Goal: Task Accomplishment & Management: Use online tool/utility

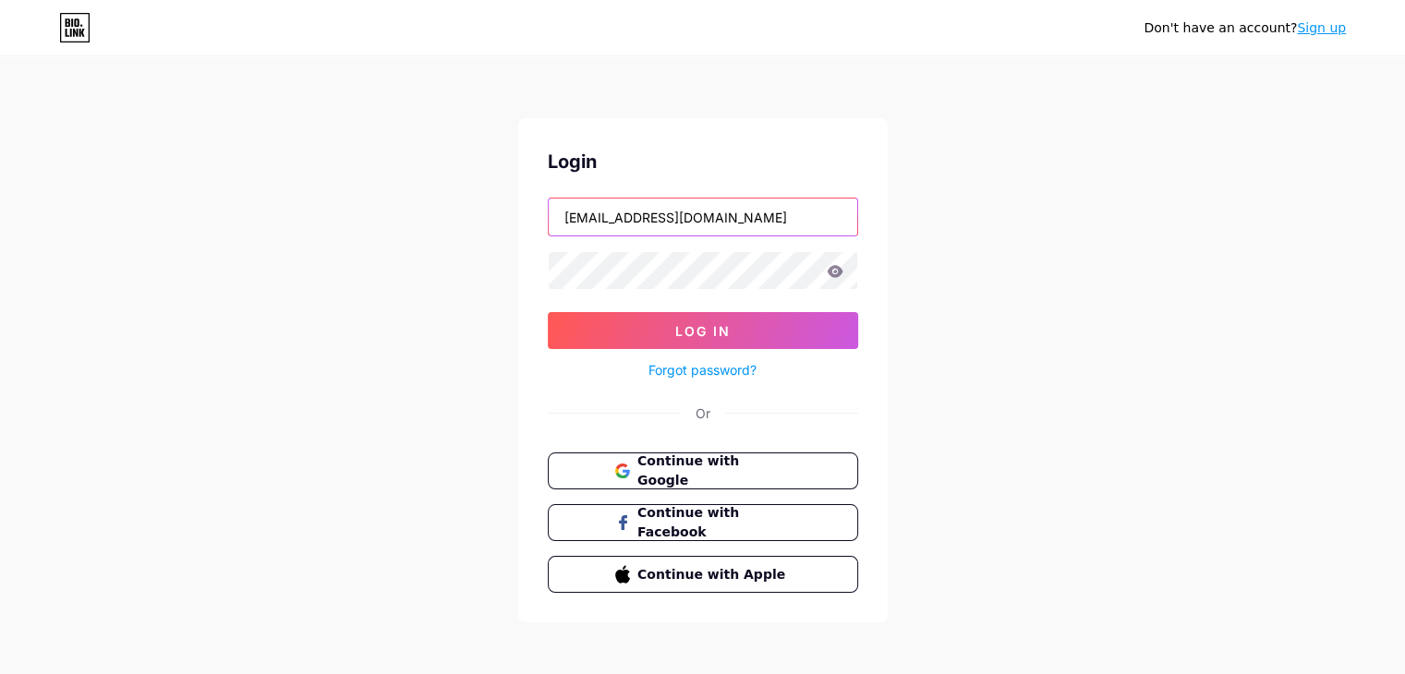
click at [647, 213] on input "[EMAIL_ADDRESS][DOMAIN_NAME]" at bounding box center [703, 217] width 308 height 37
type input "[PERSON_NAME][EMAIL_ADDRESS][PERSON_NAME][DOMAIN_NAME]"
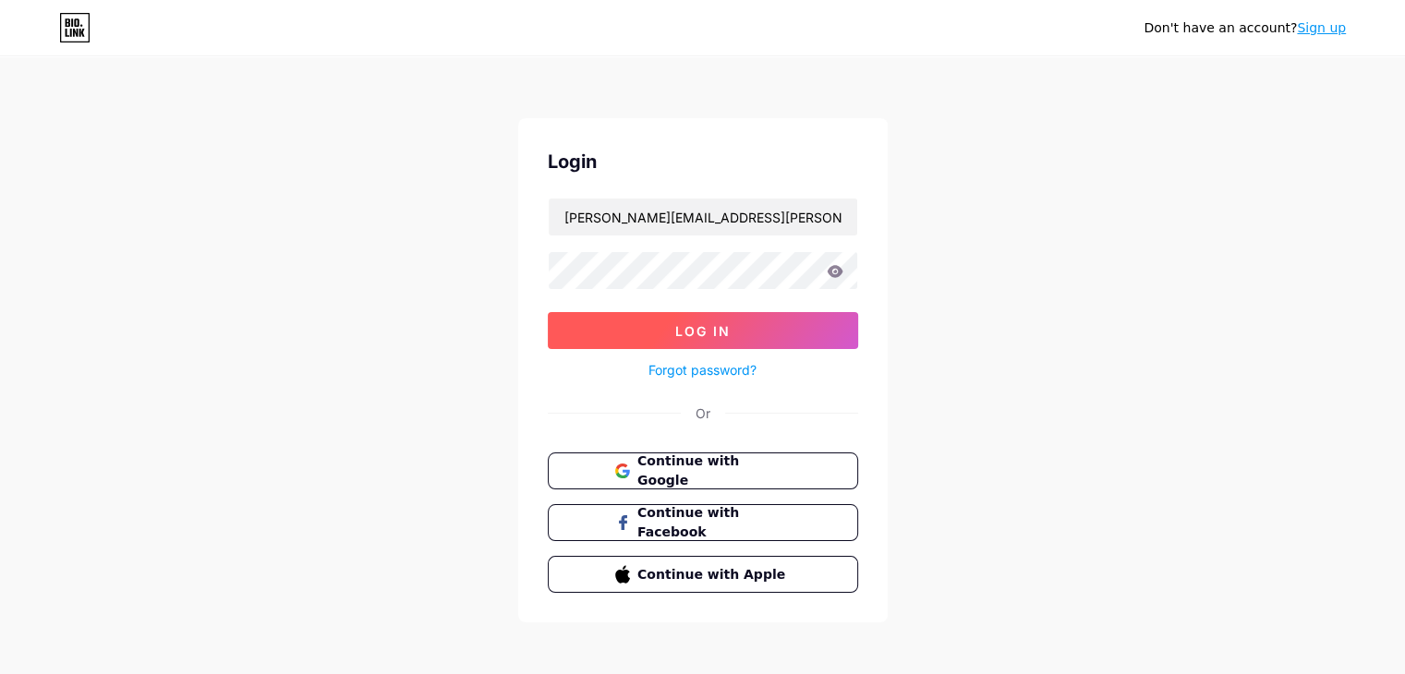
click at [709, 333] on span "Log In" at bounding box center [702, 331] width 55 height 16
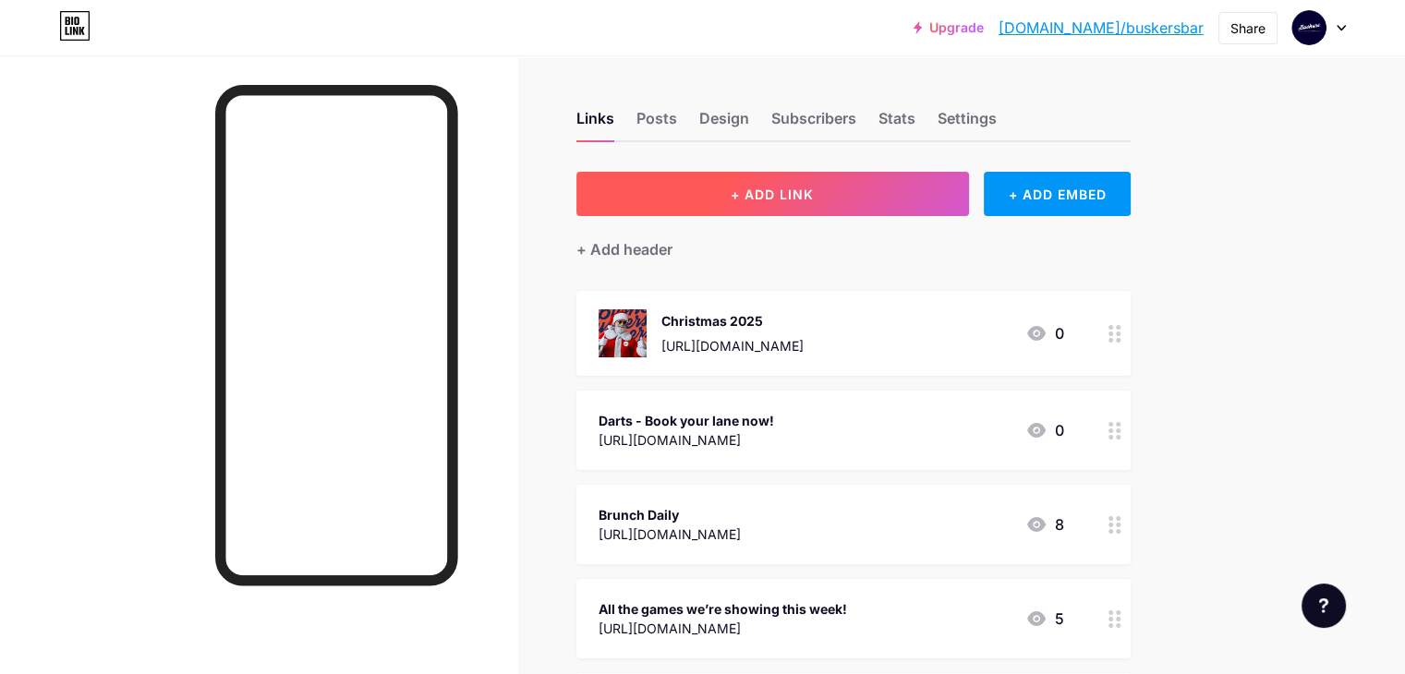
click at [920, 205] on button "+ ADD LINK" at bounding box center [772, 194] width 393 height 44
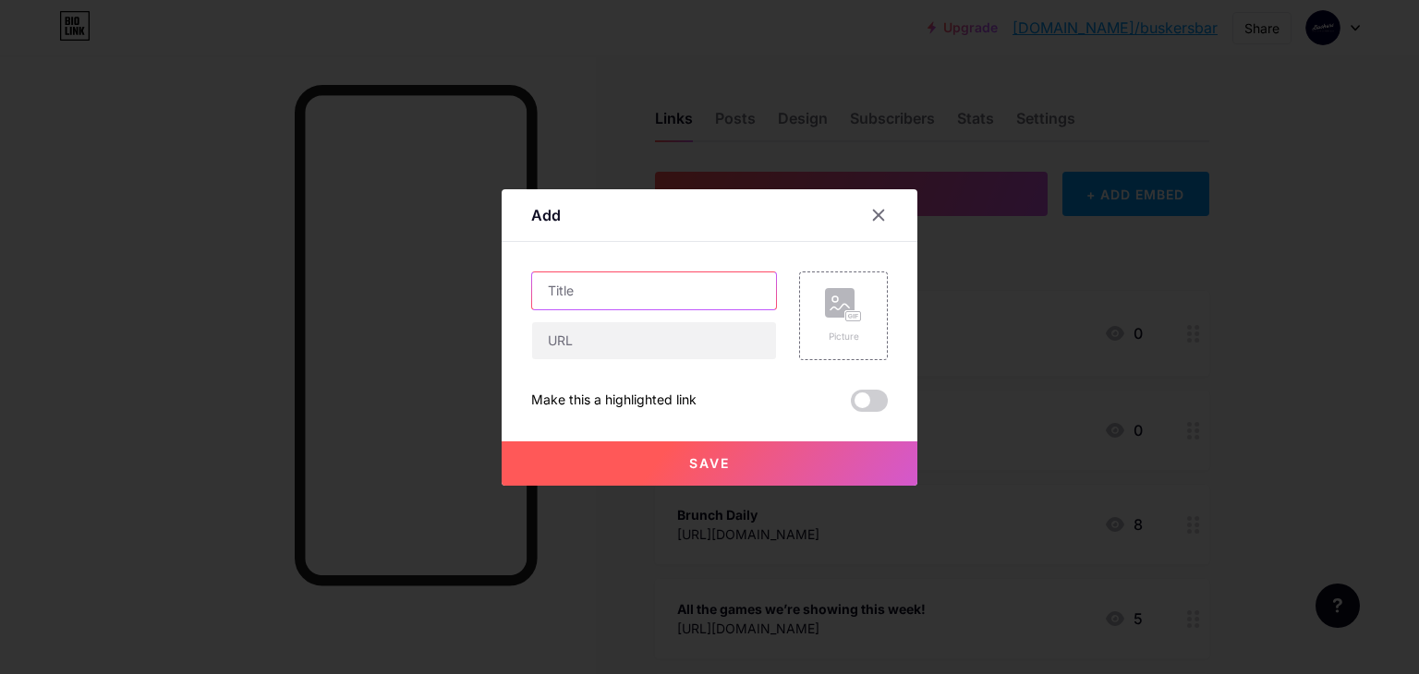
click at [636, 278] on input "text" at bounding box center [654, 290] width 244 height 37
click at [599, 287] on input "text" at bounding box center [654, 290] width 244 height 37
type input "BATTLE OF THE BUSKERS - APPLY NOW!"
click at [635, 357] on input "text" at bounding box center [654, 340] width 244 height 37
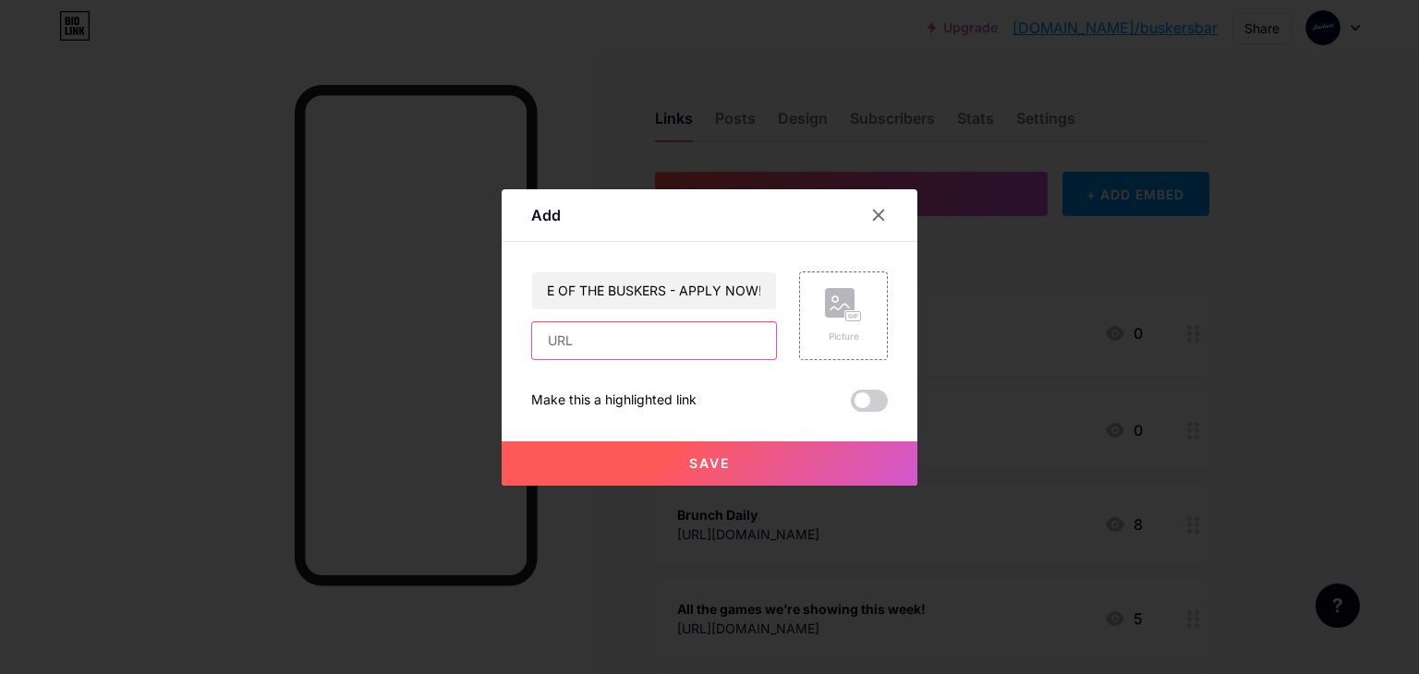
scroll to position [0, 0]
click at [853, 313] on rect at bounding box center [853, 315] width 15 height 9
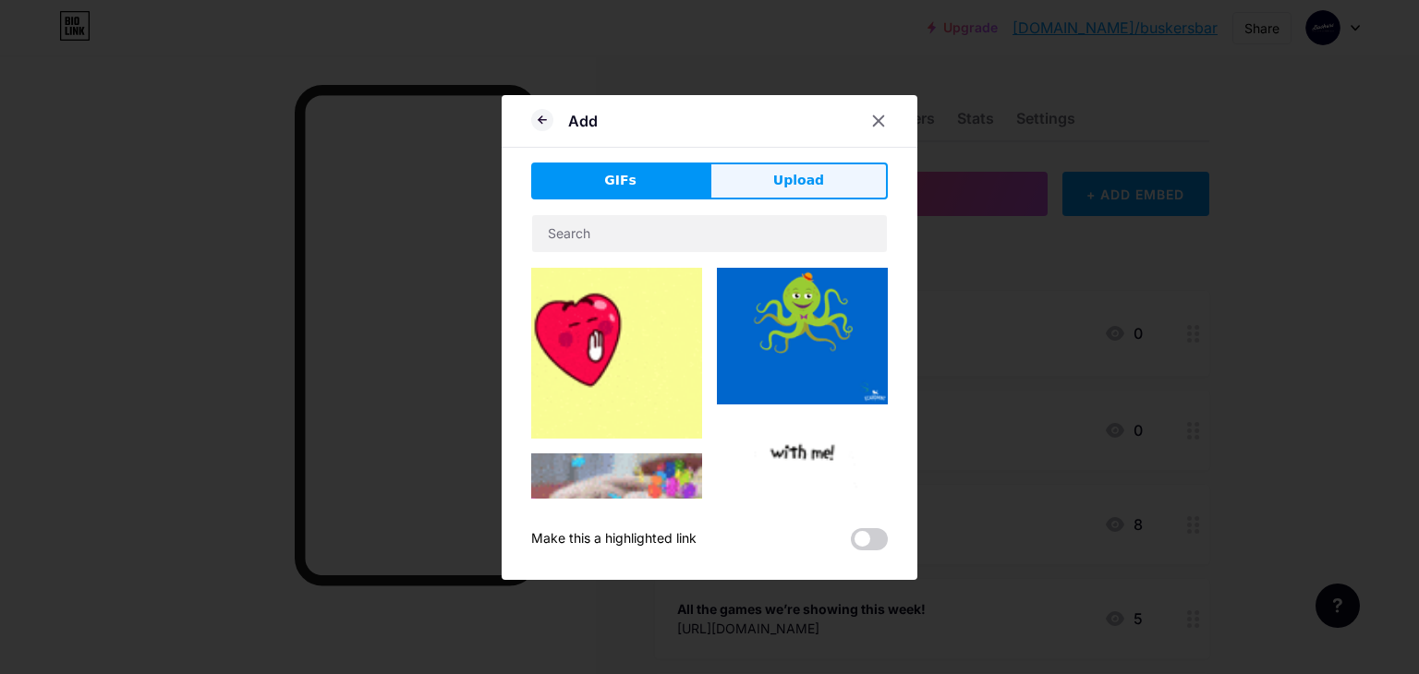
click at [758, 181] on button "Upload" at bounding box center [798, 181] width 178 height 37
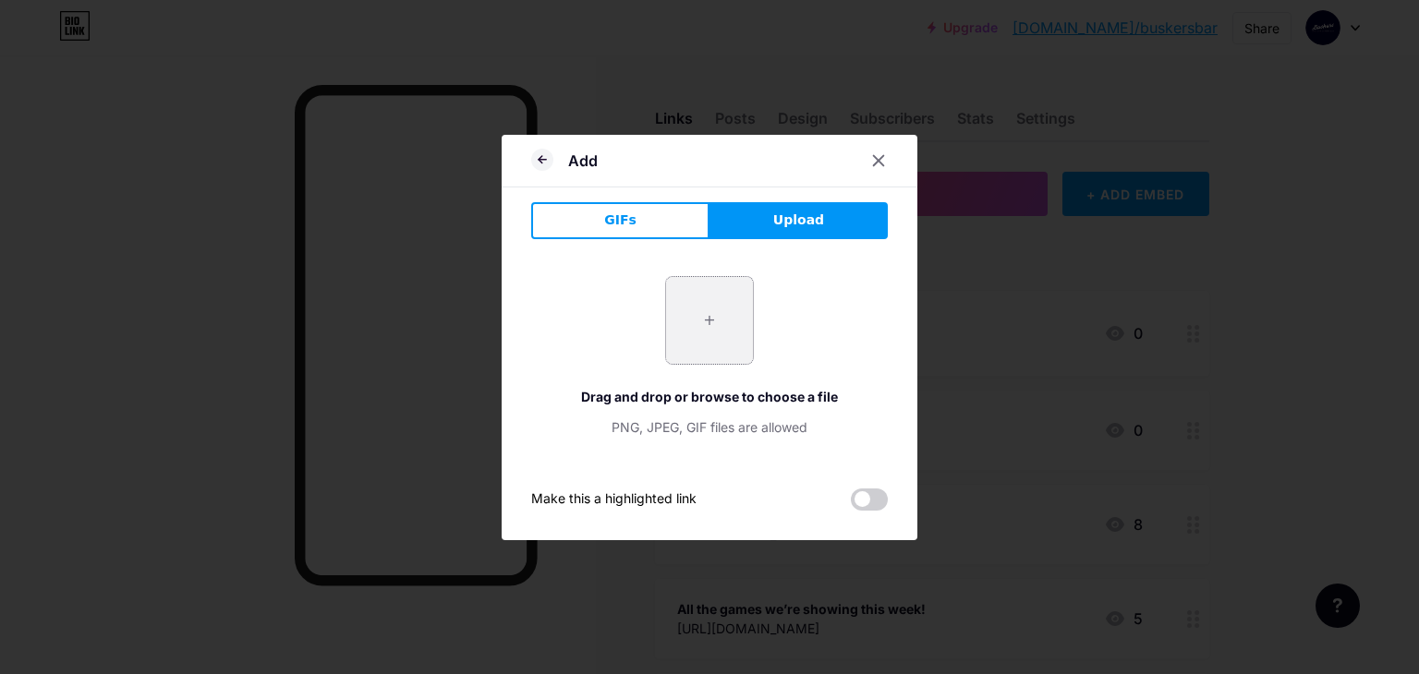
click at [704, 304] on input "file" at bounding box center [709, 320] width 87 height 87
type input "C:\fakepath\2.png"
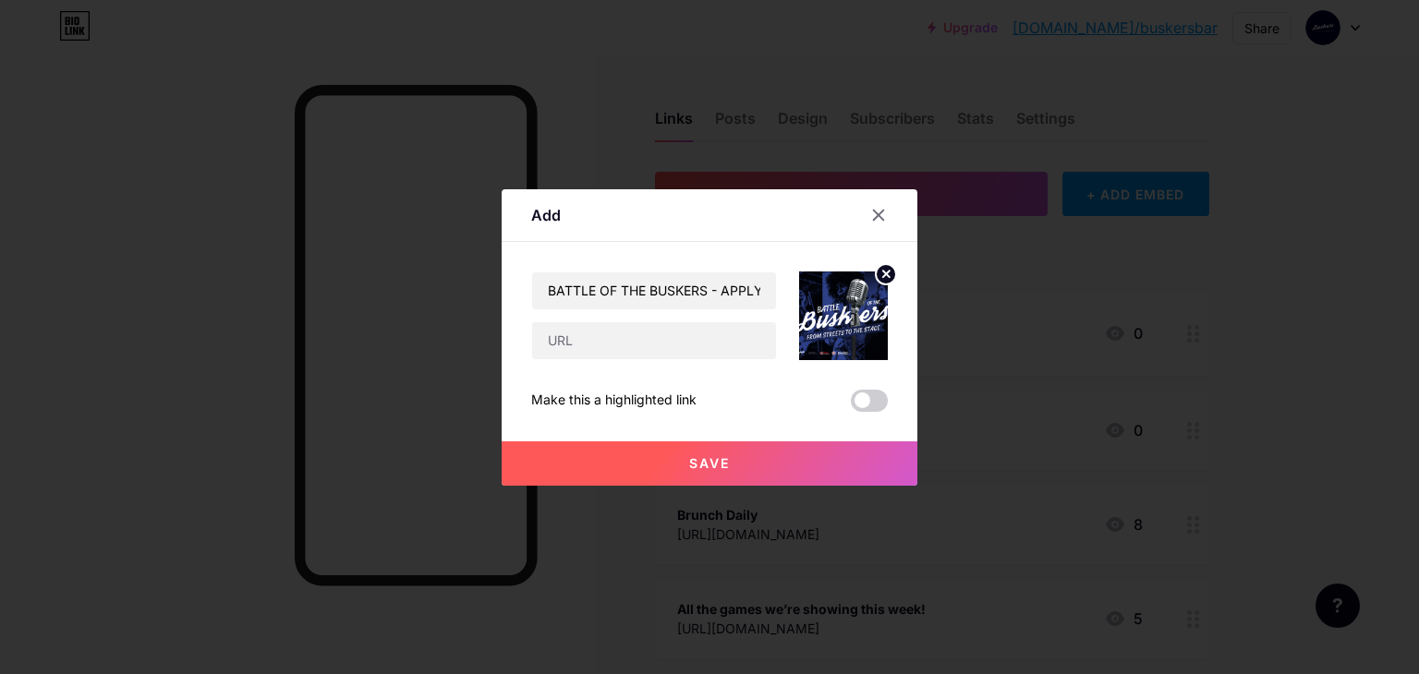
click at [888, 271] on icon at bounding box center [886, 274] width 6 height 6
click at [849, 318] on rect at bounding box center [853, 315] width 15 height 9
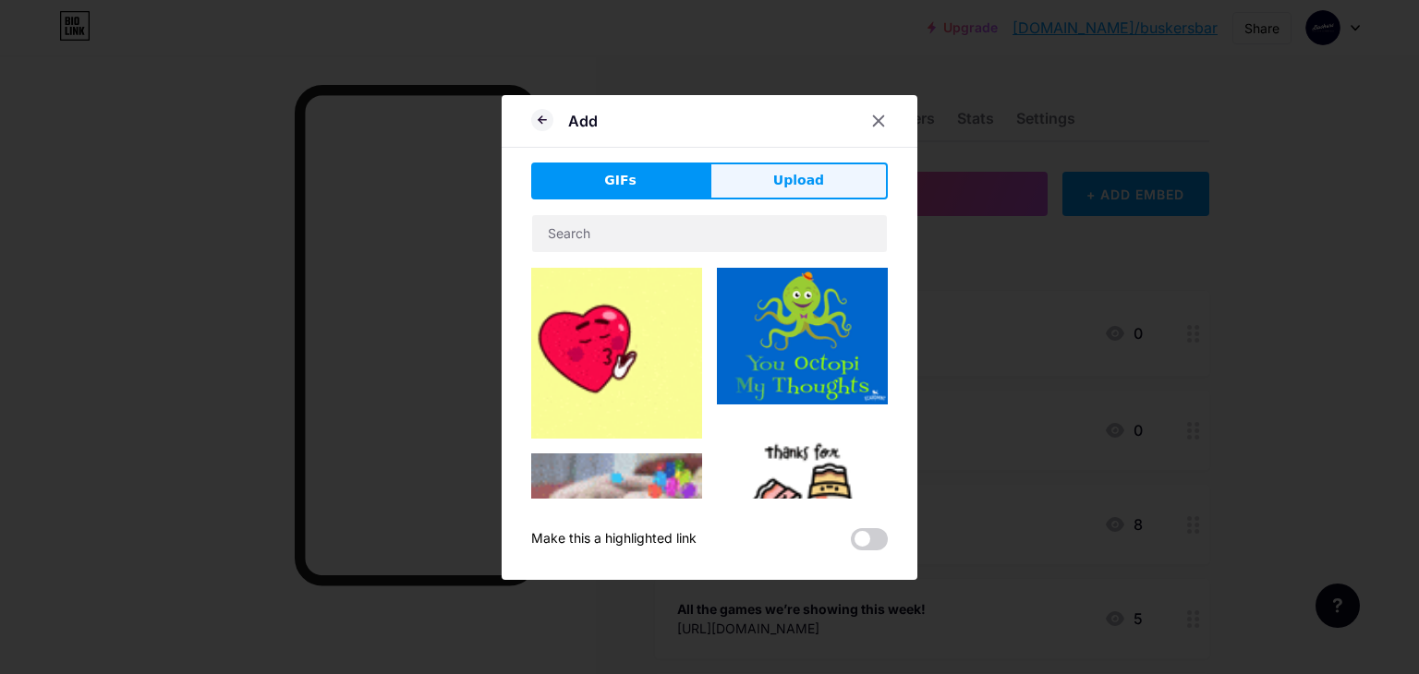
click at [782, 185] on span "Upload" at bounding box center [798, 180] width 51 height 19
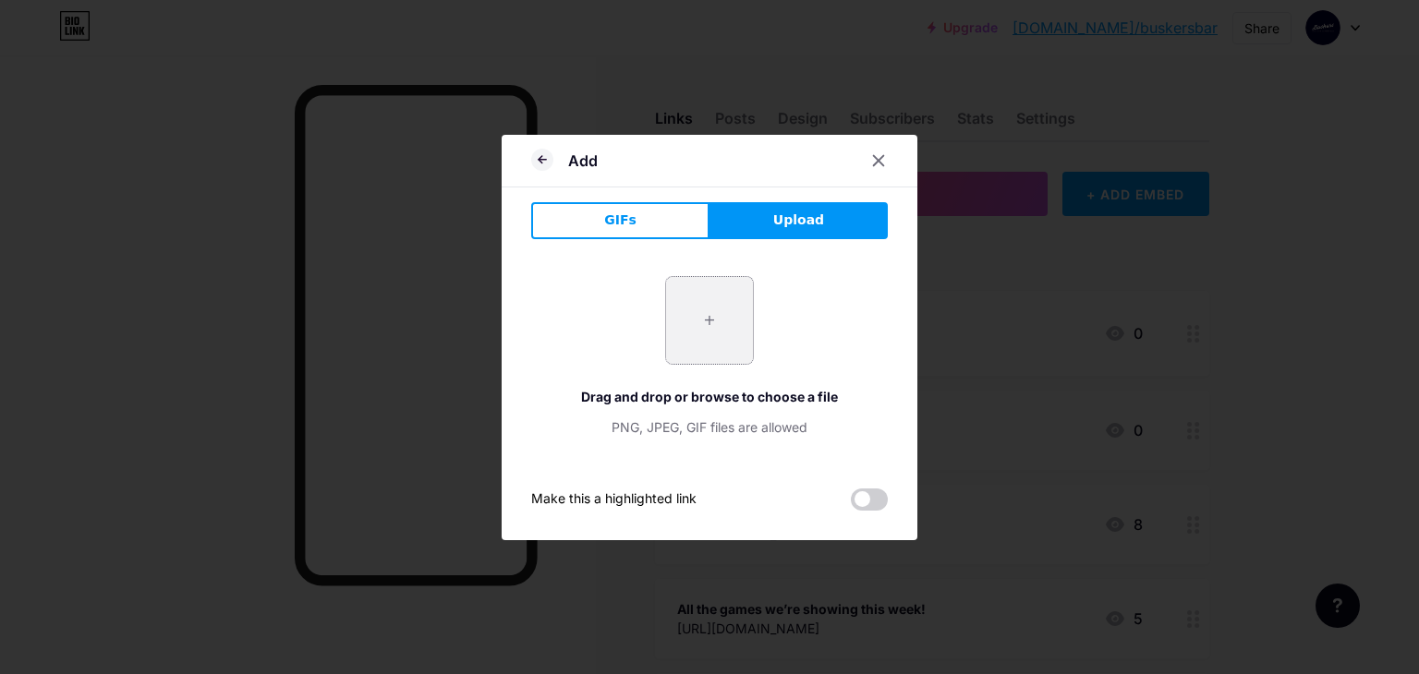
click at [734, 351] on input "file" at bounding box center [709, 320] width 87 height 87
click at [714, 346] on input "file" at bounding box center [709, 320] width 87 height 87
click at [744, 324] on input "file" at bounding box center [709, 320] width 87 height 87
type input "C:\fakepath\oasis 44 print 6 units.png"
click at [862, 500] on span at bounding box center [869, 500] width 37 height 22
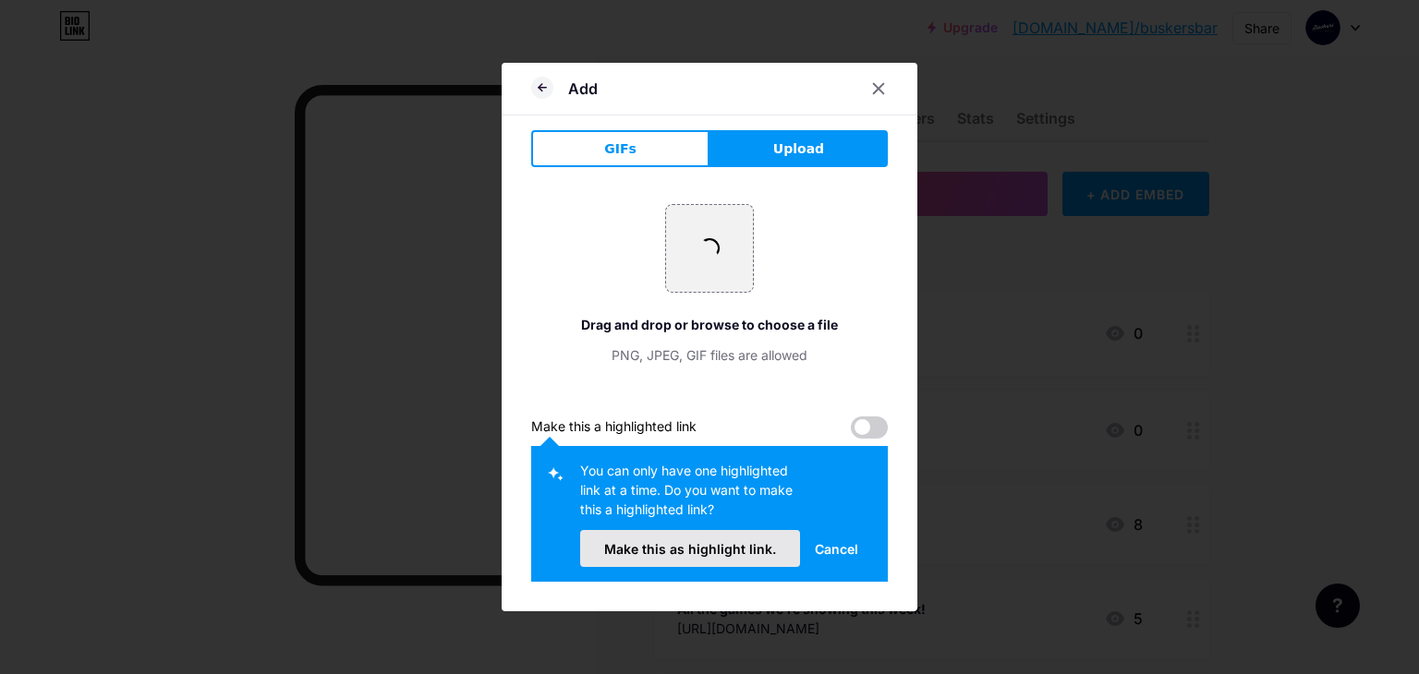
click at [694, 551] on span "Make this as highlight link." at bounding box center [690, 549] width 172 height 16
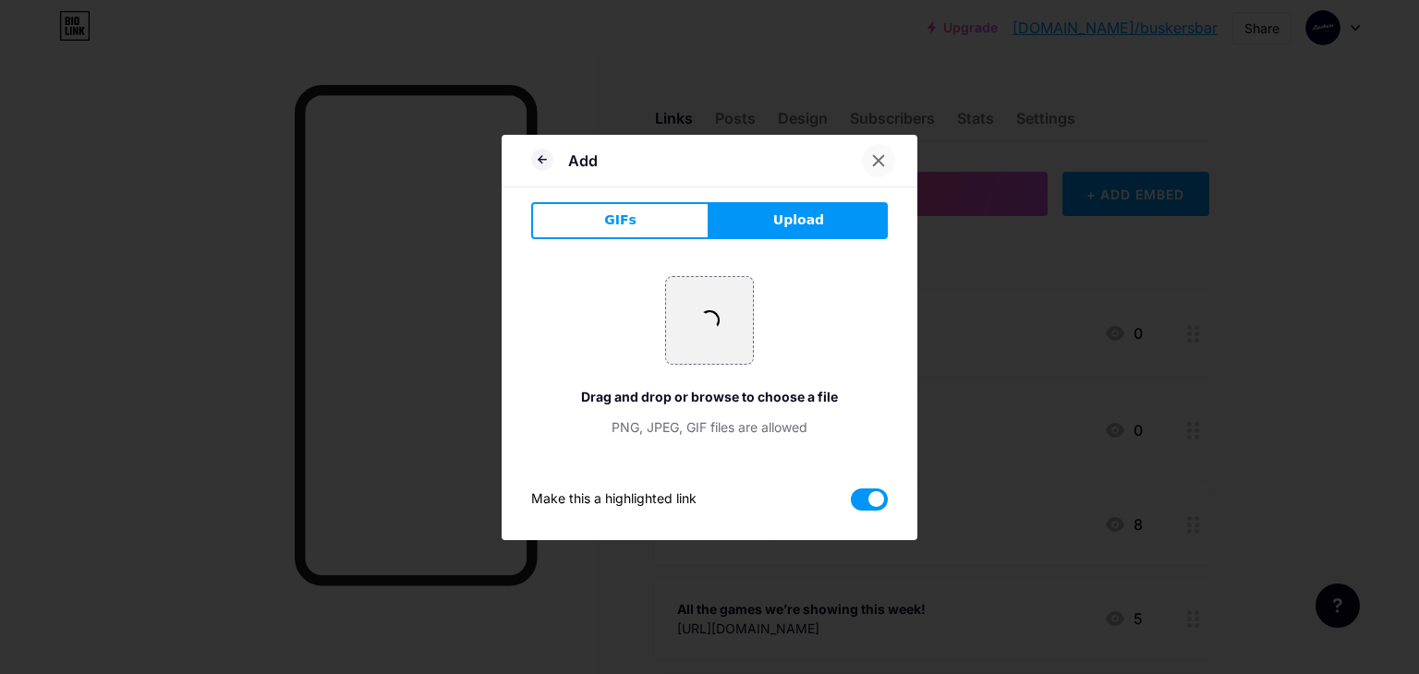
click at [884, 167] on div at bounding box center [878, 160] width 33 height 33
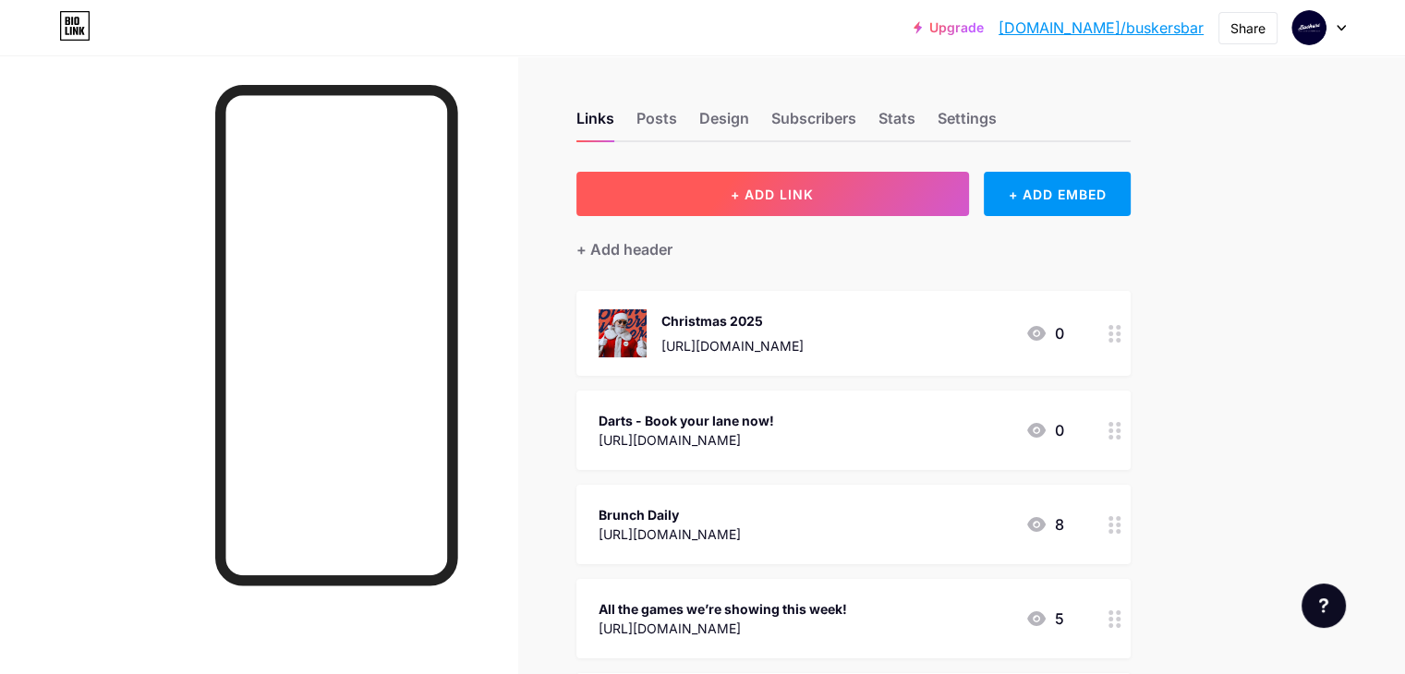
click at [904, 199] on button "+ ADD LINK" at bounding box center [772, 194] width 393 height 44
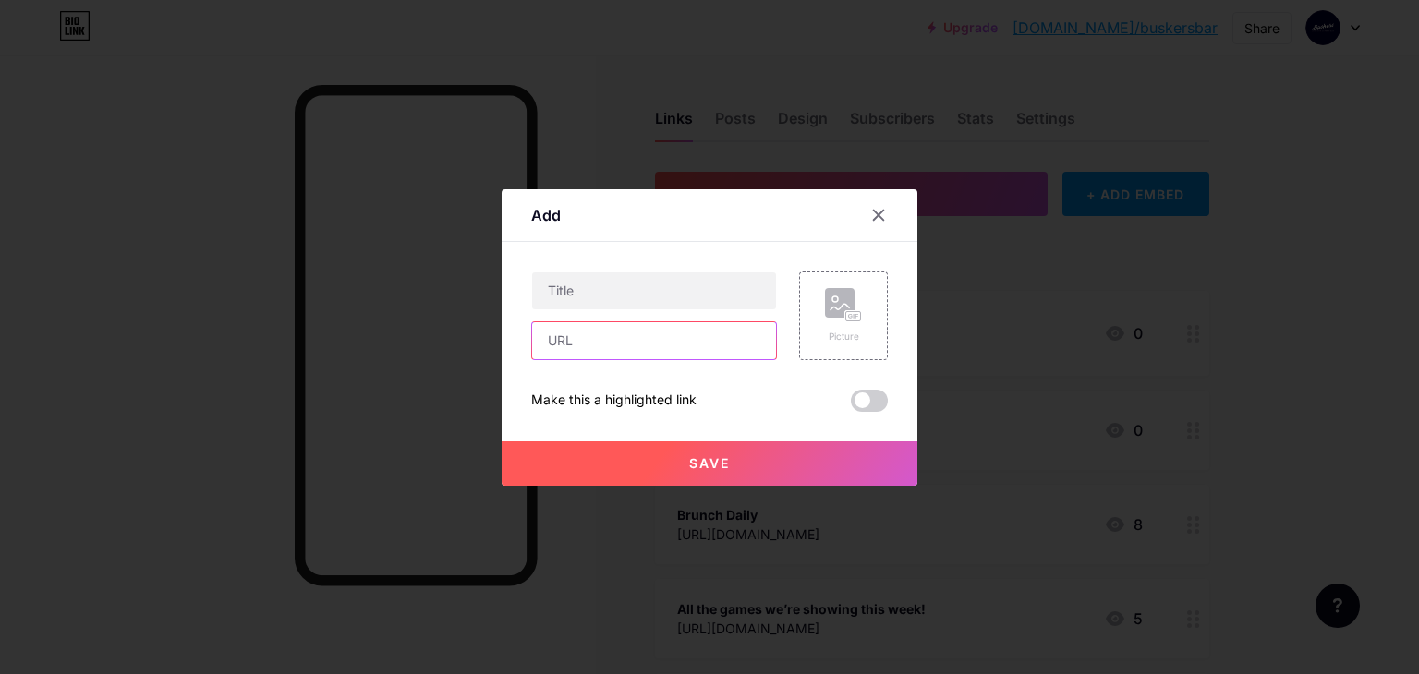
click at [687, 344] on input "text" at bounding box center [654, 340] width 244 height 37
paste input "[URL][DOMAIN_NAME]"
type input "[URL][DOMAIN_NAME]"
click at [639, 289] on input "text" at bounding box center [654, 290] width 244 height 37
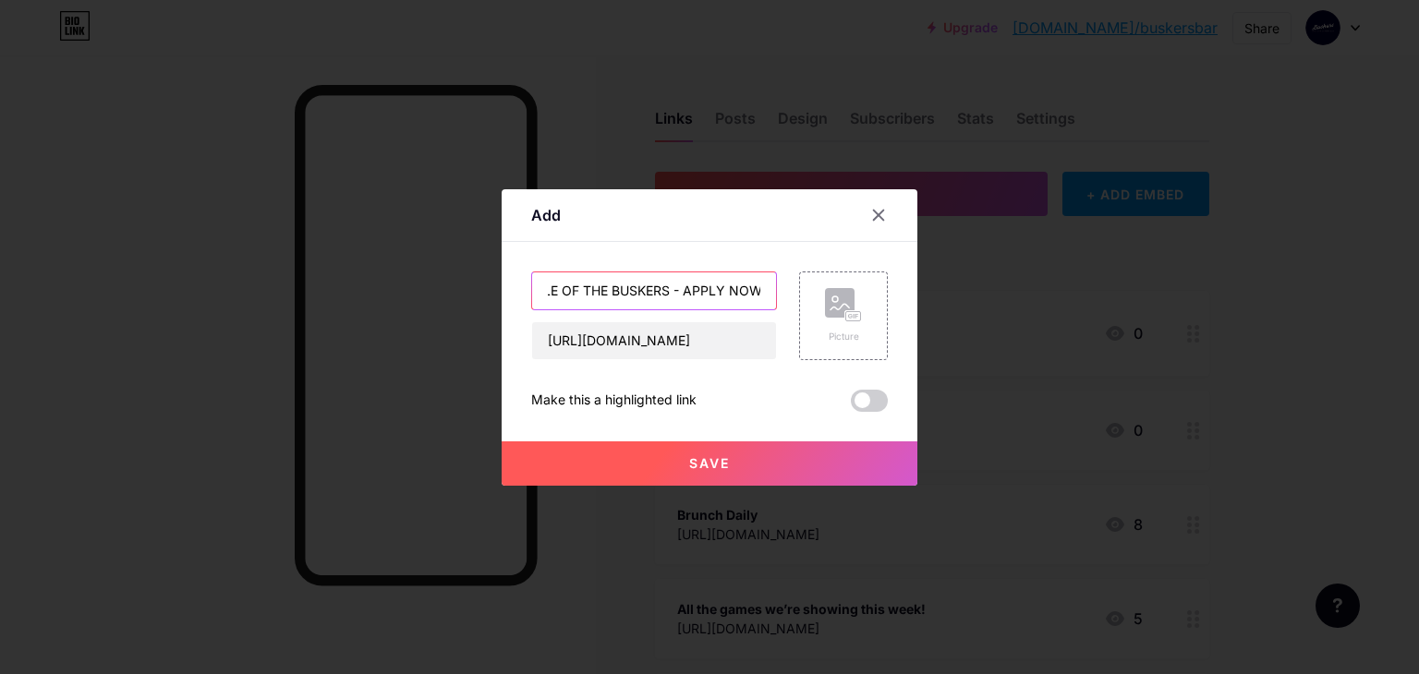
scroll to position [0, 42]
type input "BATTLE OF THE BUSKERS - APPLY NOW!"
click at [832, 335] on div "Picture" at bounding box center [843, 337] width 37 height 14
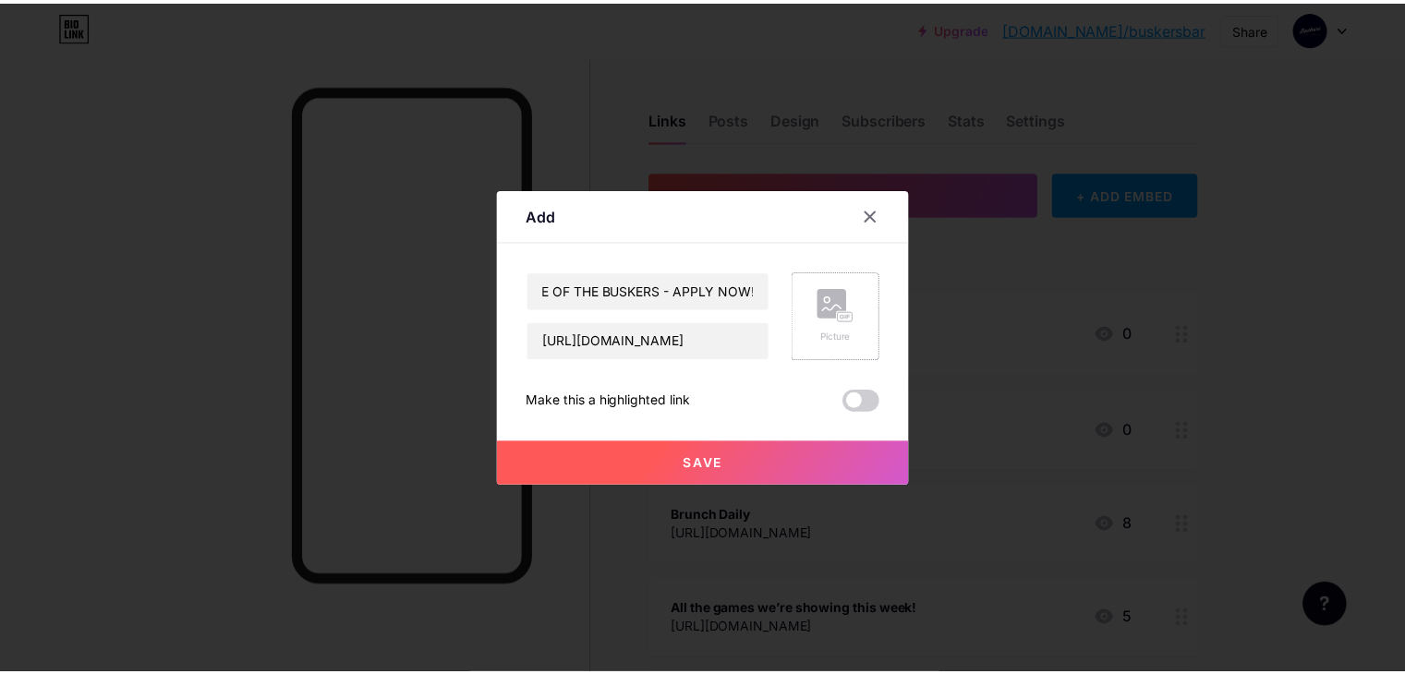
scroll to position [0, 0]
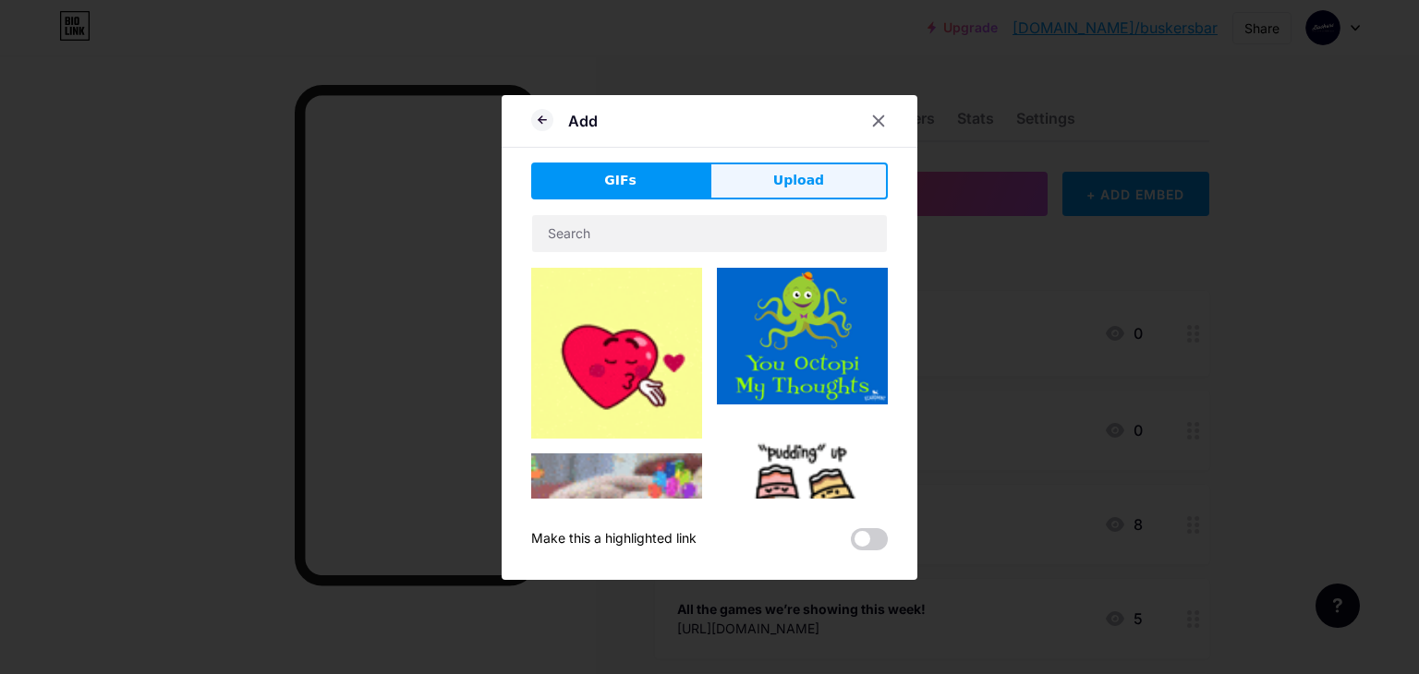
click at [759, 177] on button "Upload" at bounding box center [798, 181] width 178 height 37
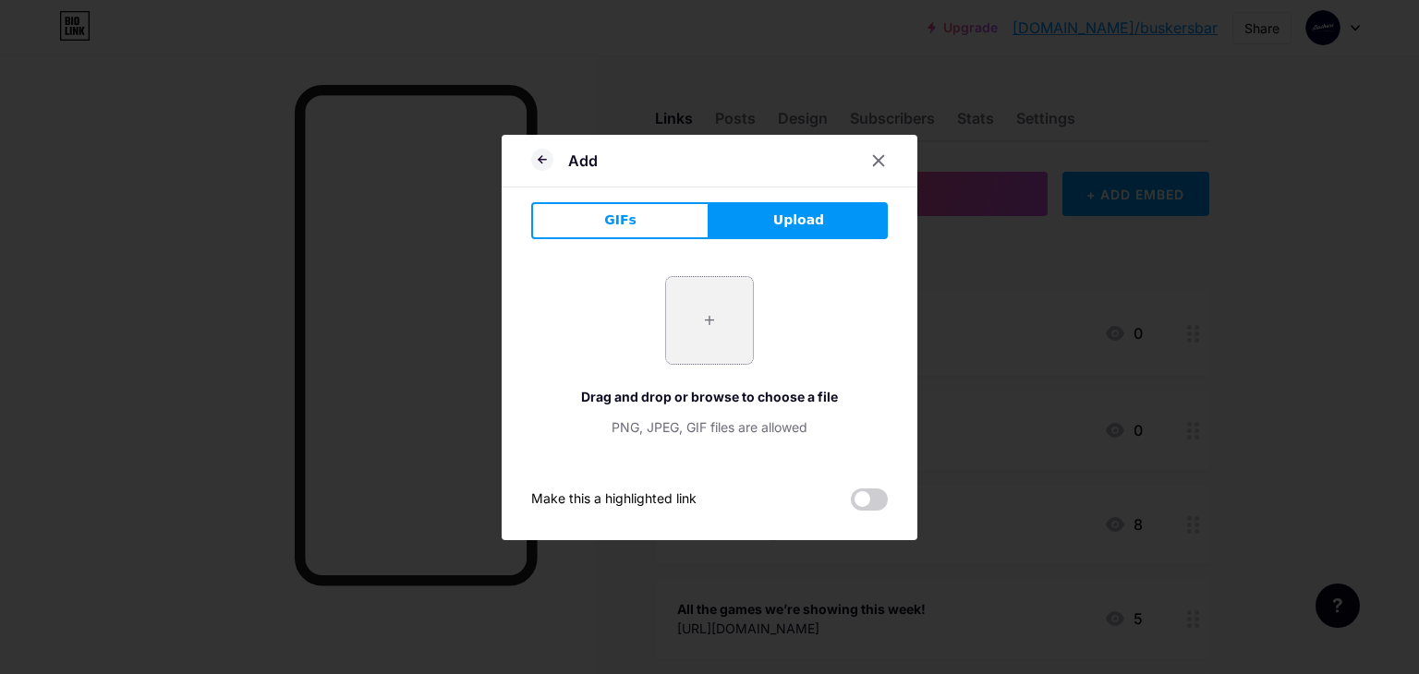
click at [690, 320] on input "file" at bounding box center [709, 320] width 87 height 87
type input "C:\fakepath\oasis 44 print 6 units.jpg"
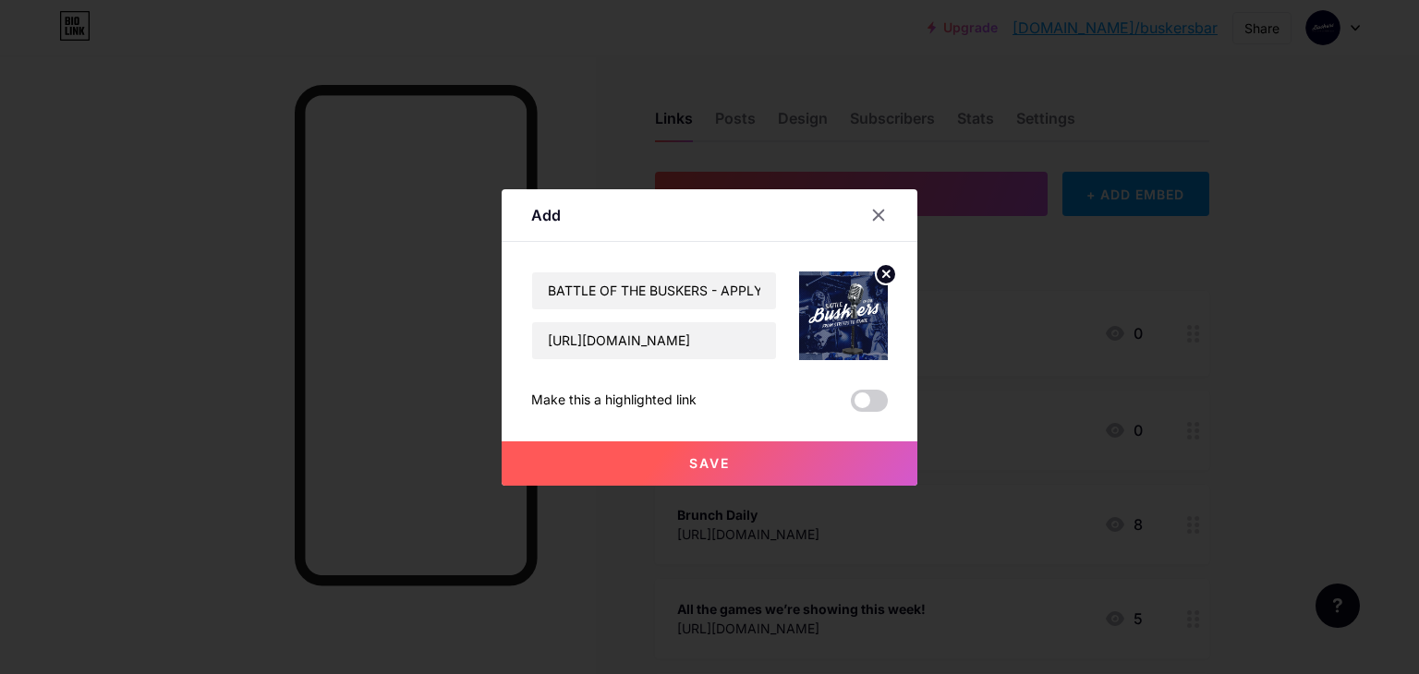
click at [790, 456] on button "Save" at bounding box center [709, 463] width 416 height 44
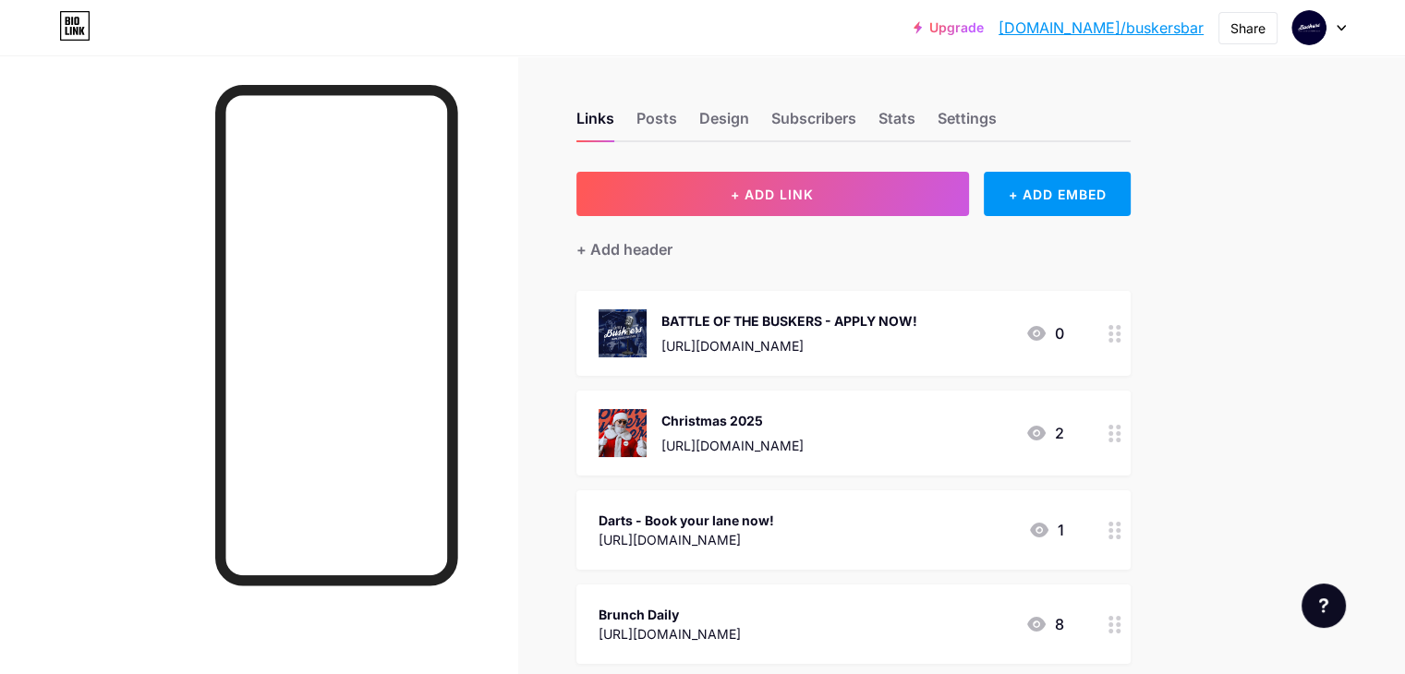
click at [1121, 335] on icon at bounding box center [1114, 334] width 13 height 18
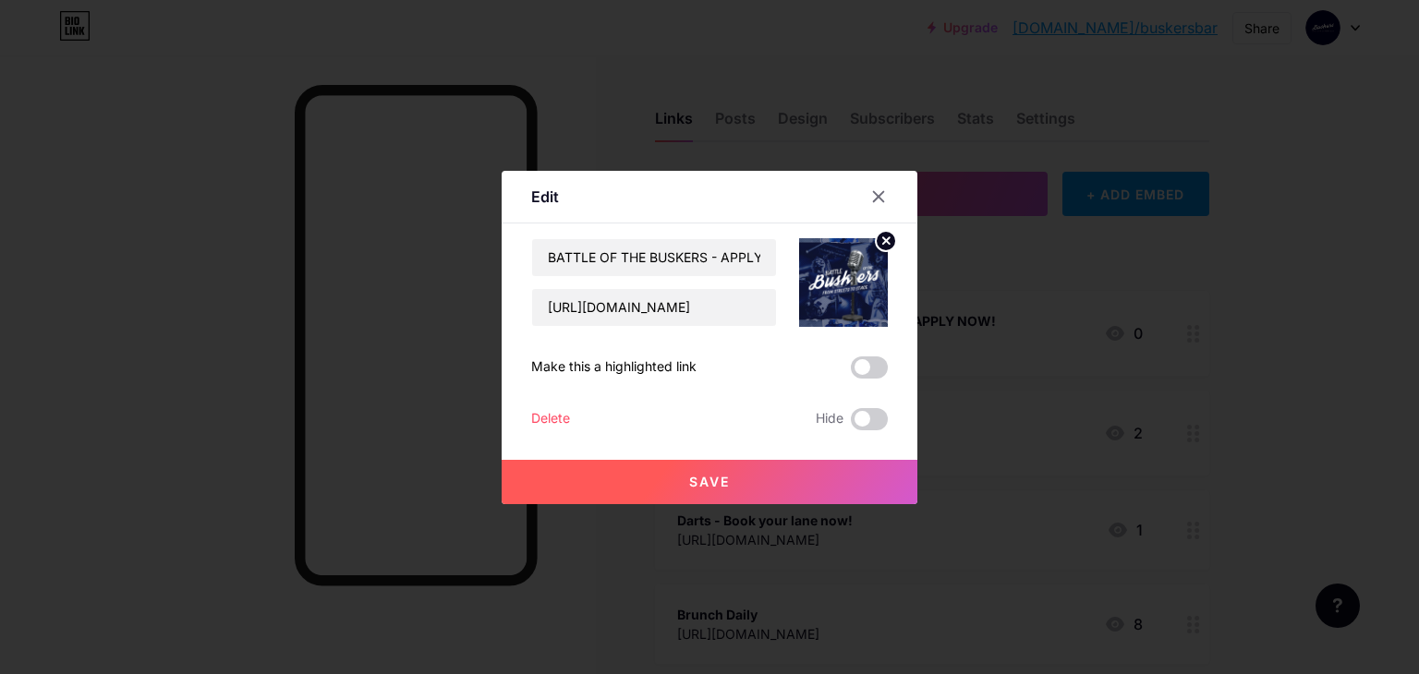
click at [875, 365] on span at bounding box center [869, 367] width 37 height 22
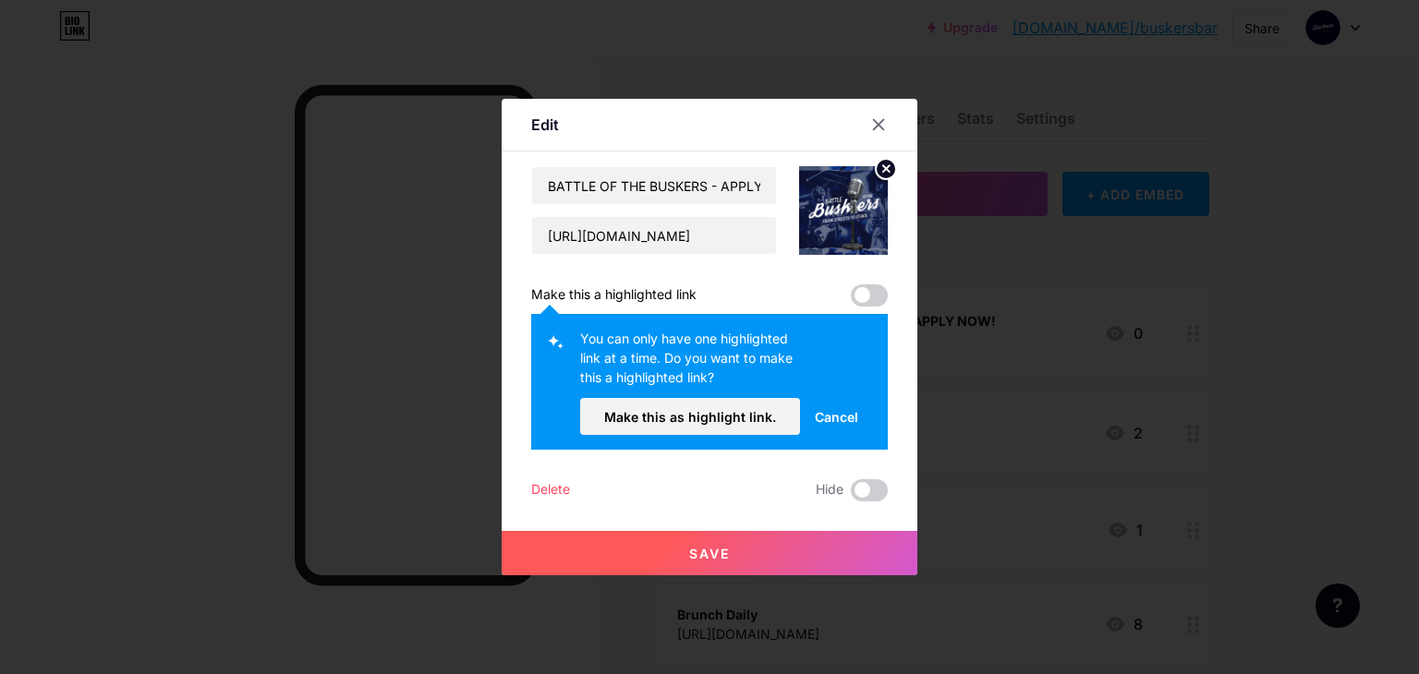
click at [809, 540] on button "Save" at bounding box center [709, 553] width 416 height 44
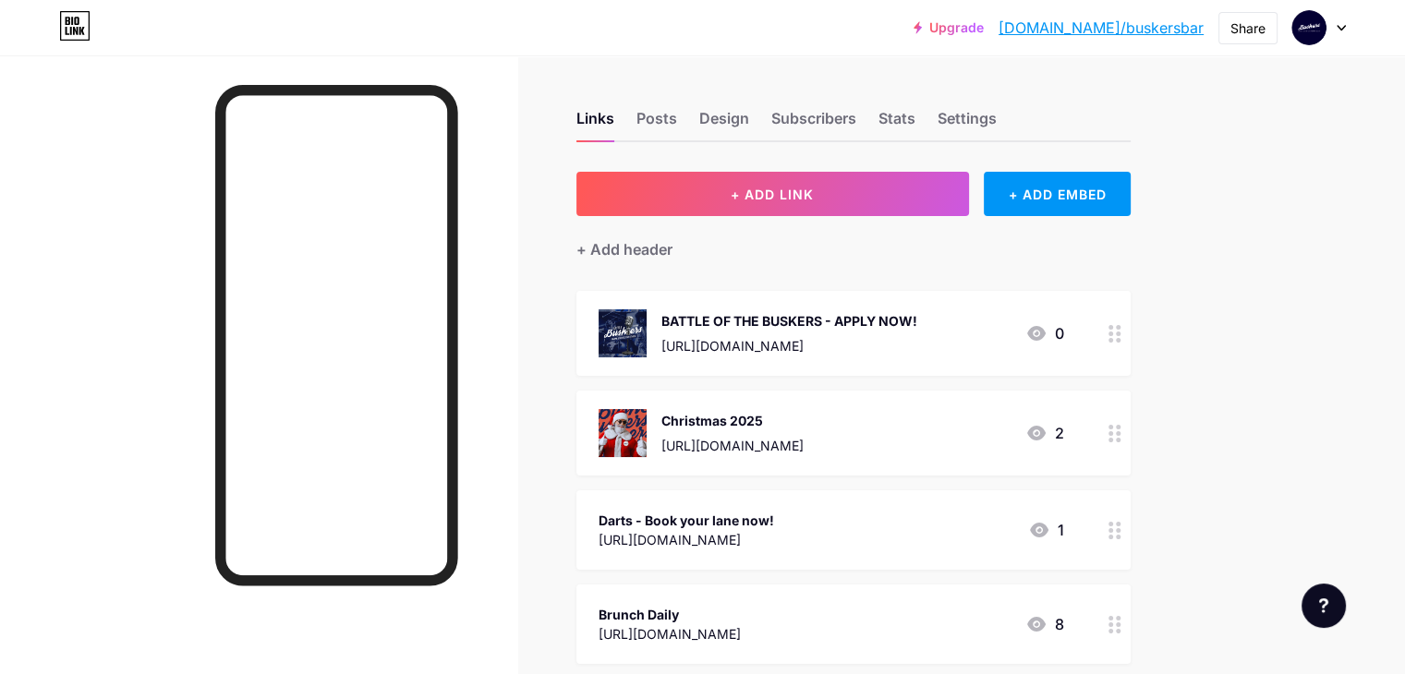
click at [907, 338] on div "[URL][DOMAIN_NAME]" at bounding box center [789, 345] width 256 height 19
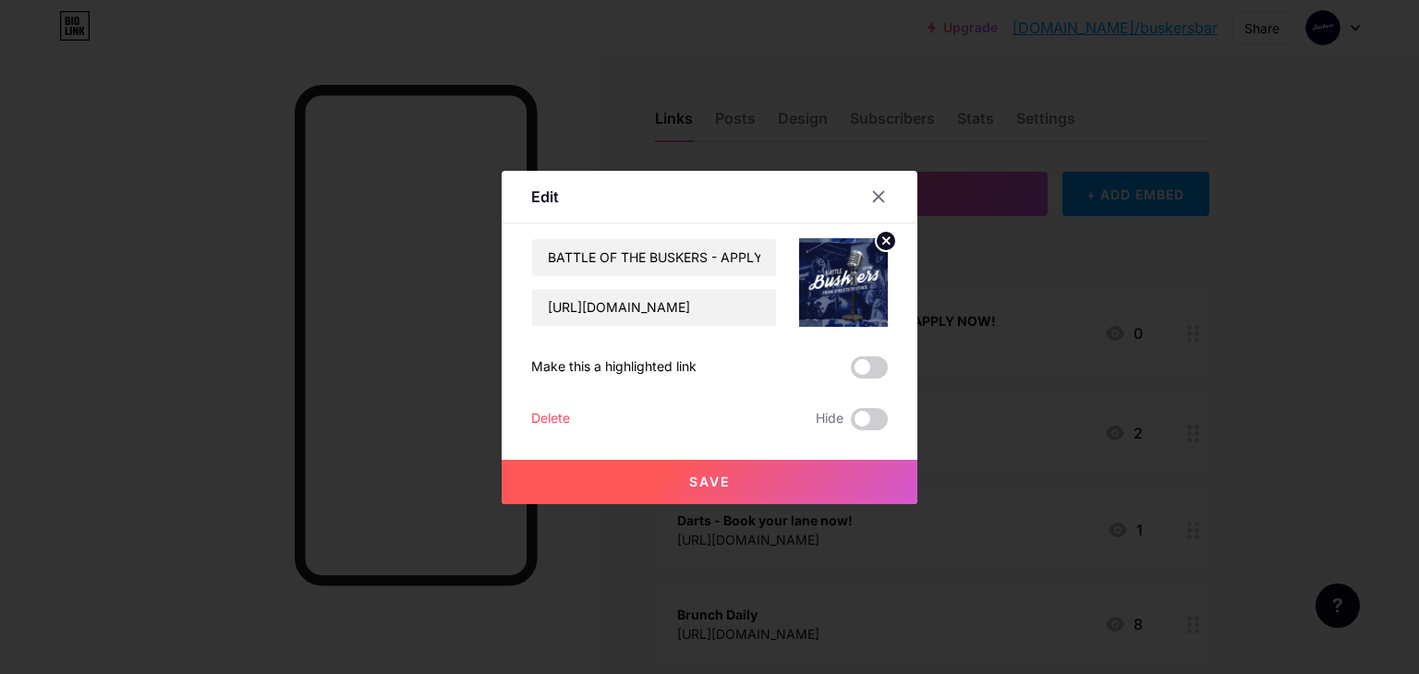
click at [861, 430] on div "Save" at bounding box center [709, 467] width 416 height 74
click at [856, 417] on span at bounding box center [869, 419] width 37 height 22
click at [851, 424] on input "checkbox" at bounding box center [851, 424] width 0 height 0
click at [863, 417] on span at bounding box center [869, 419] width 37 height 22
click at [851, 424] on input "checkbox" at bounding box center [851, 424] width 0 height 0
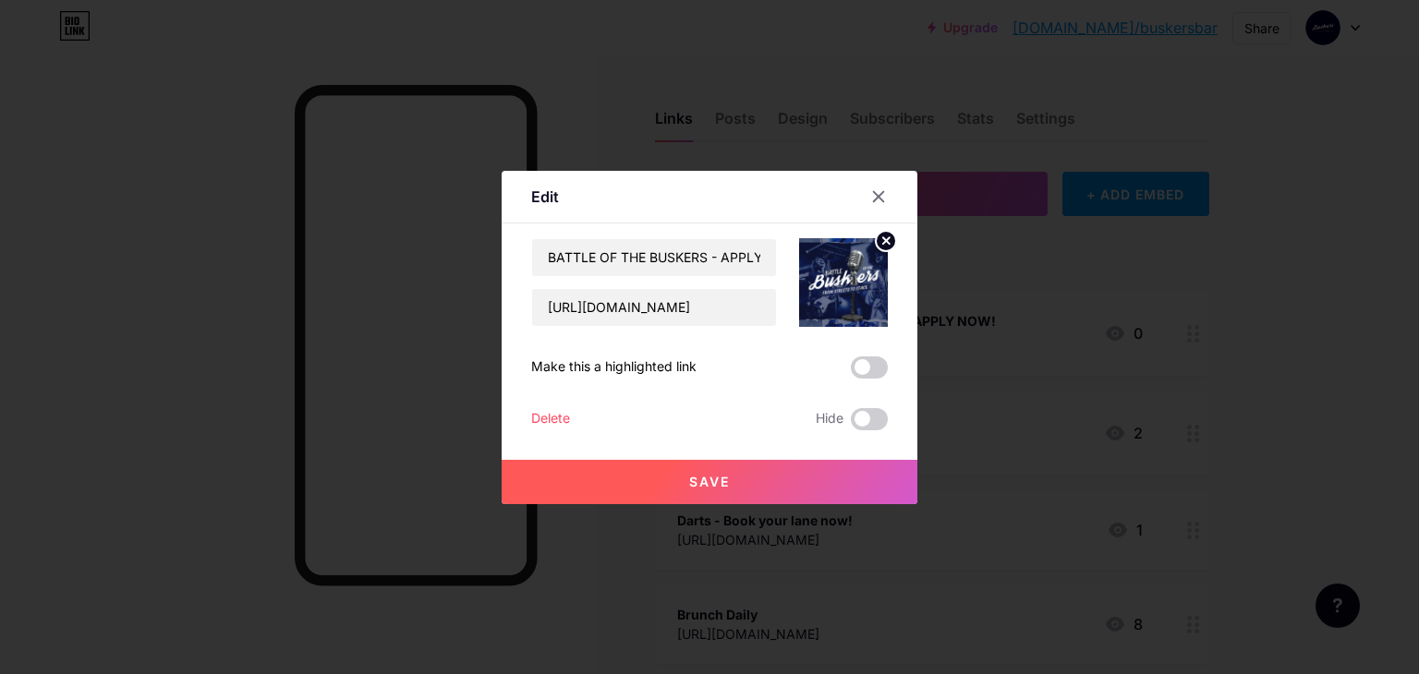
click at [872, 362] on span at bounding box center [869, 367] width 37 height 22
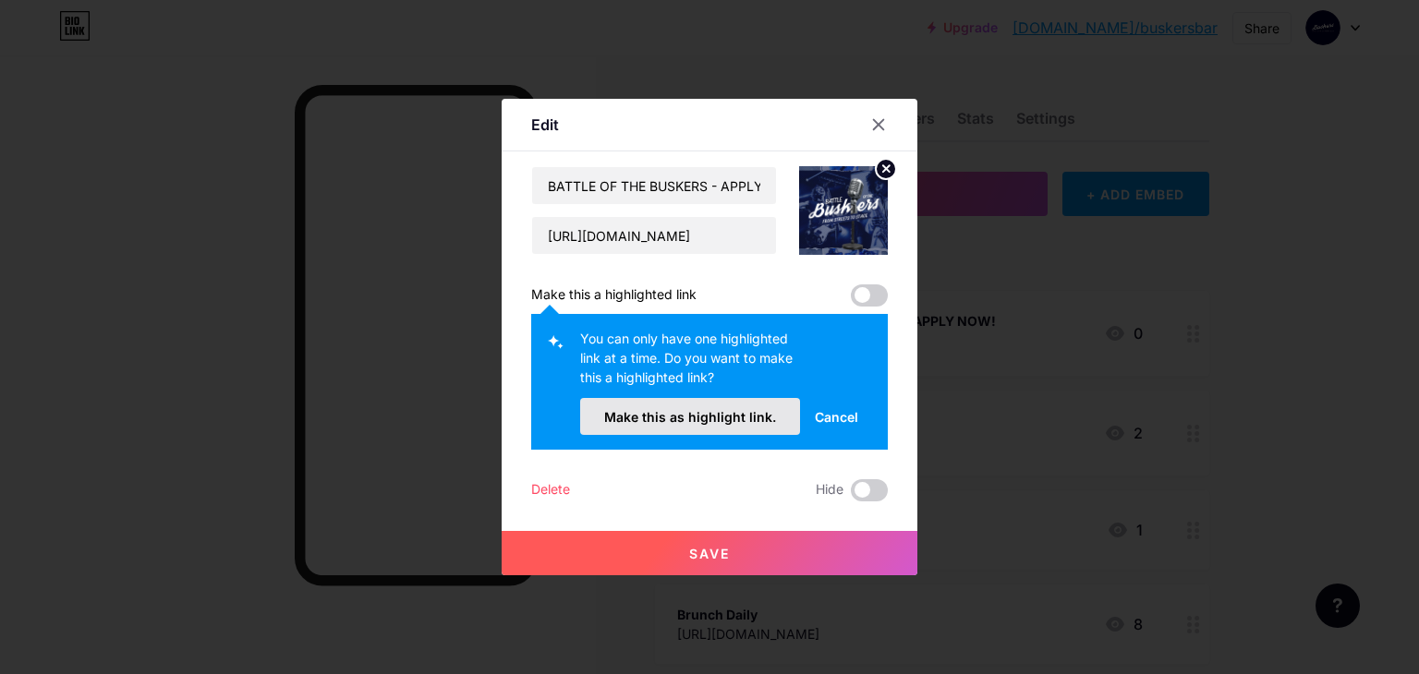
click at [792, 415] on button "Make this as highlight link." at bounding box center [690, 416] width 220 height 37
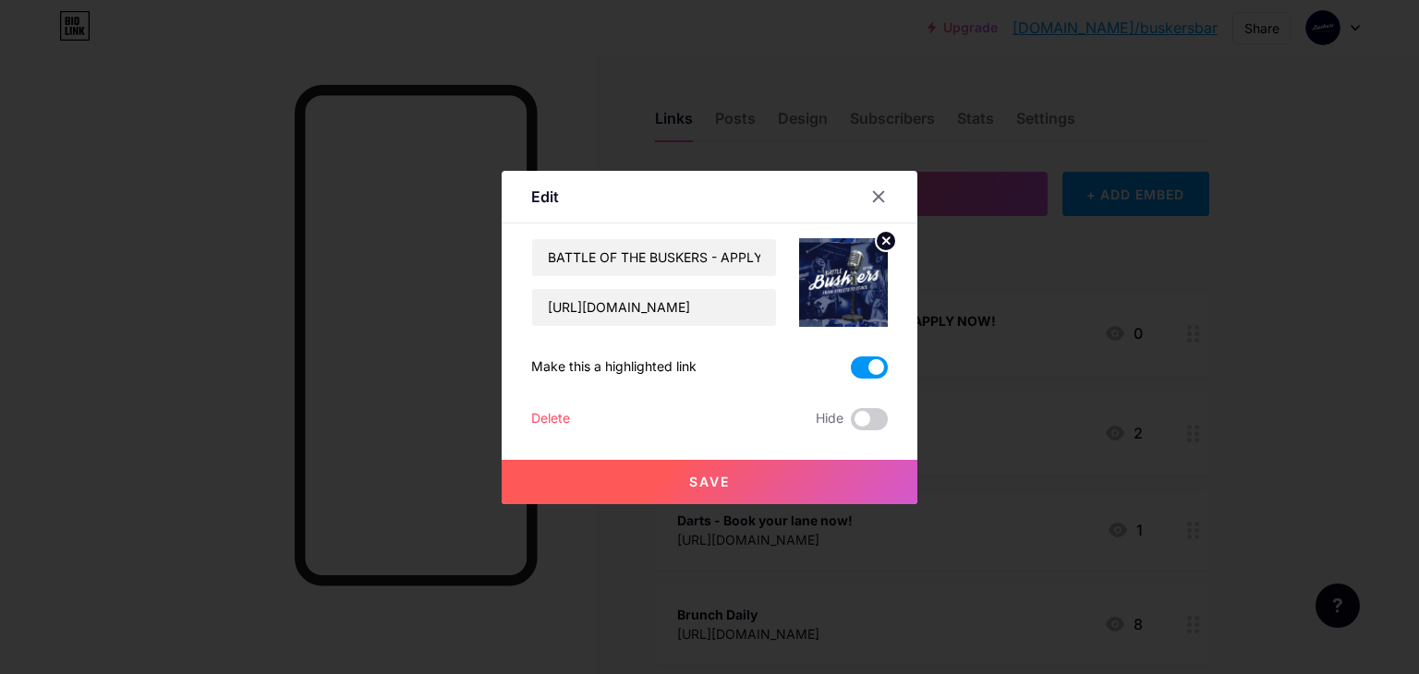
click at [783, 487] on button "Save" at bounding box center [709, 482] width 416 height 44
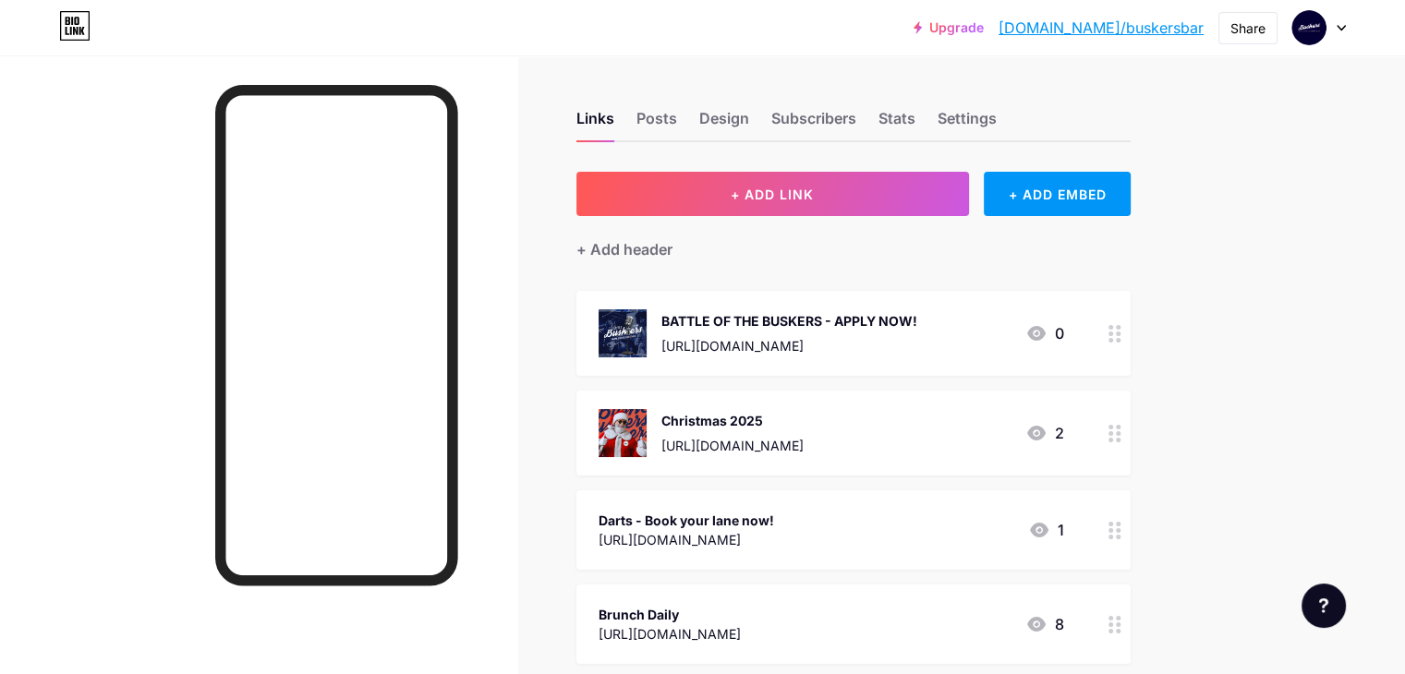
click at [852, 344] on div "[URL][DOMAIN_NAME]" at bounding box center [789, 345] width 256 height 19
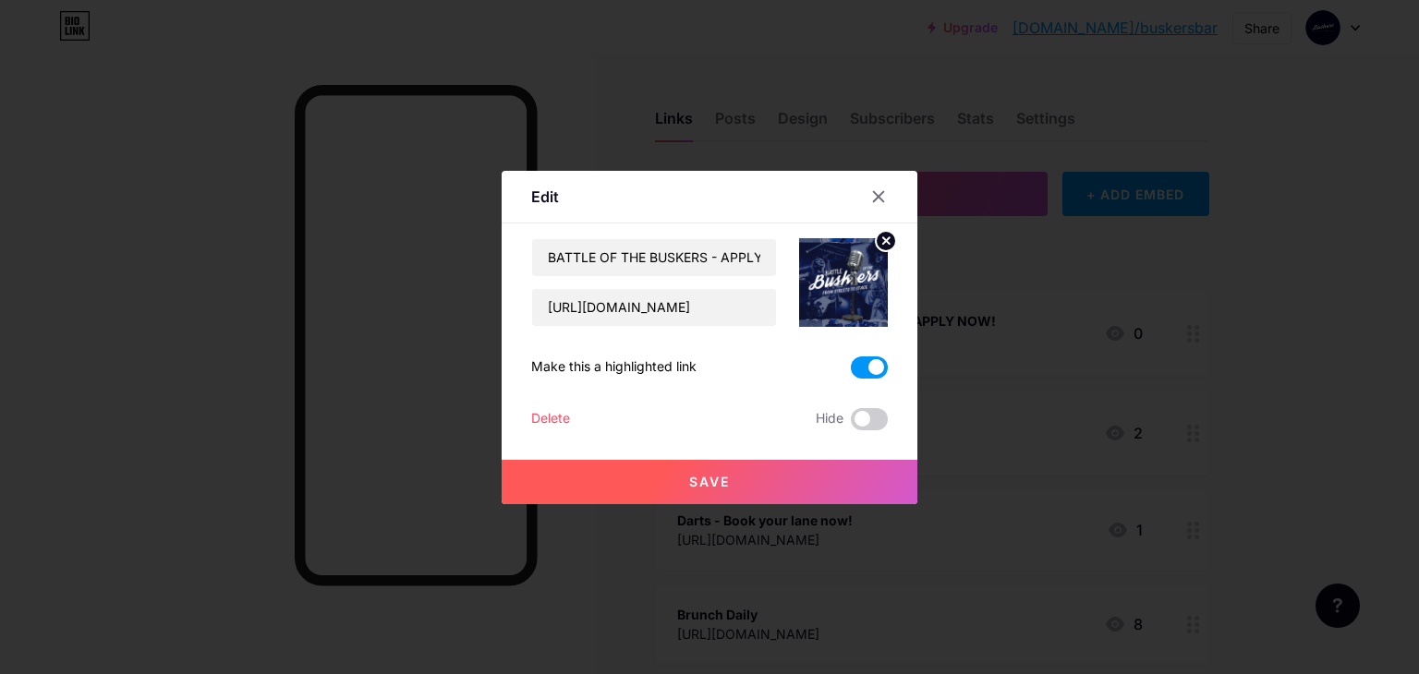
click at [813, 477] on button "Save" at bounding box center [709, 482] width 416 height 44
